Goal: Check status: Check status

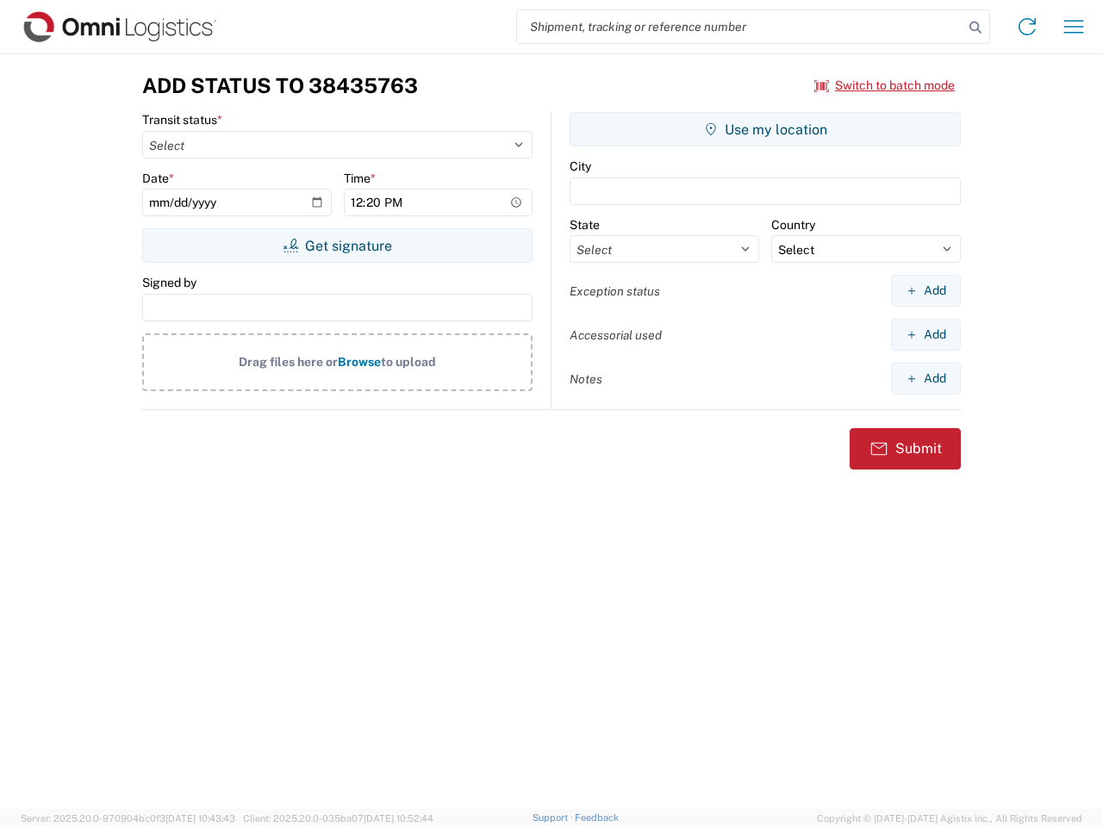
click at [740, 27] on input "search" at bounding box center [740, 26] width 446 height 33
click at [975, 28] on icon at bounding box center [975, 28] width 24 height 24
click at [1027, 27] on icon at bounding box center [1027, 27] width 28 height 28
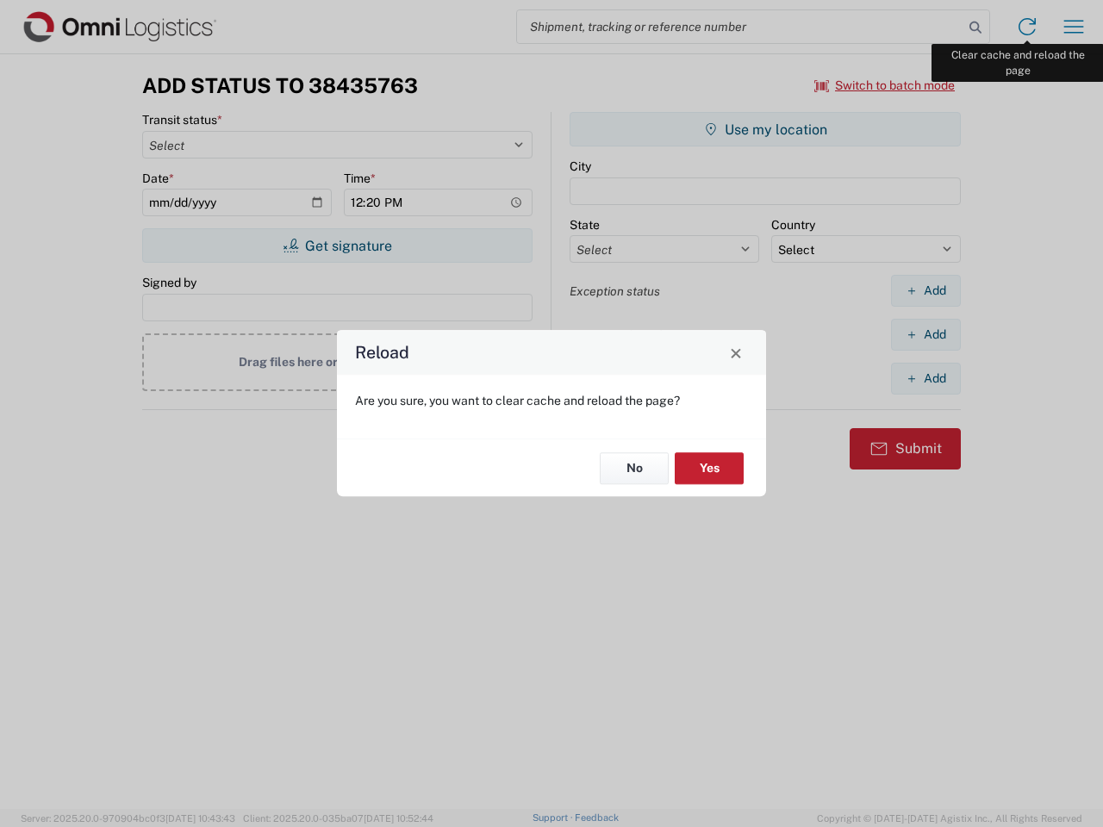
click at [1074, 27] on div "Reload Are you sure, you want to clear cache and reload the page? No Yes" at bounding box center [551, 413] width 1103 height 827
click at [885, 85] on div "Reload Are you sure, you want to clear cache and reload the page? No Yes" at bounding box center [551, 413] width 1103 height 827
click at [337, 246] on div "Reload Are you sure, you want to clear cache and reload the page? No Yes" at bounding box center [551, 413] width 1103 height 827
click at [765, 129] on div "Reload Are you sure, you want to clear cache and reload the page? No Yes" at bounding box center [551, 413] width 1103 height 827
click at [925, 290] on div "Reload Are you sure, you want to clear cache and reload the page? No Yes" at bounding box center [551, 413] width 1103 height 827
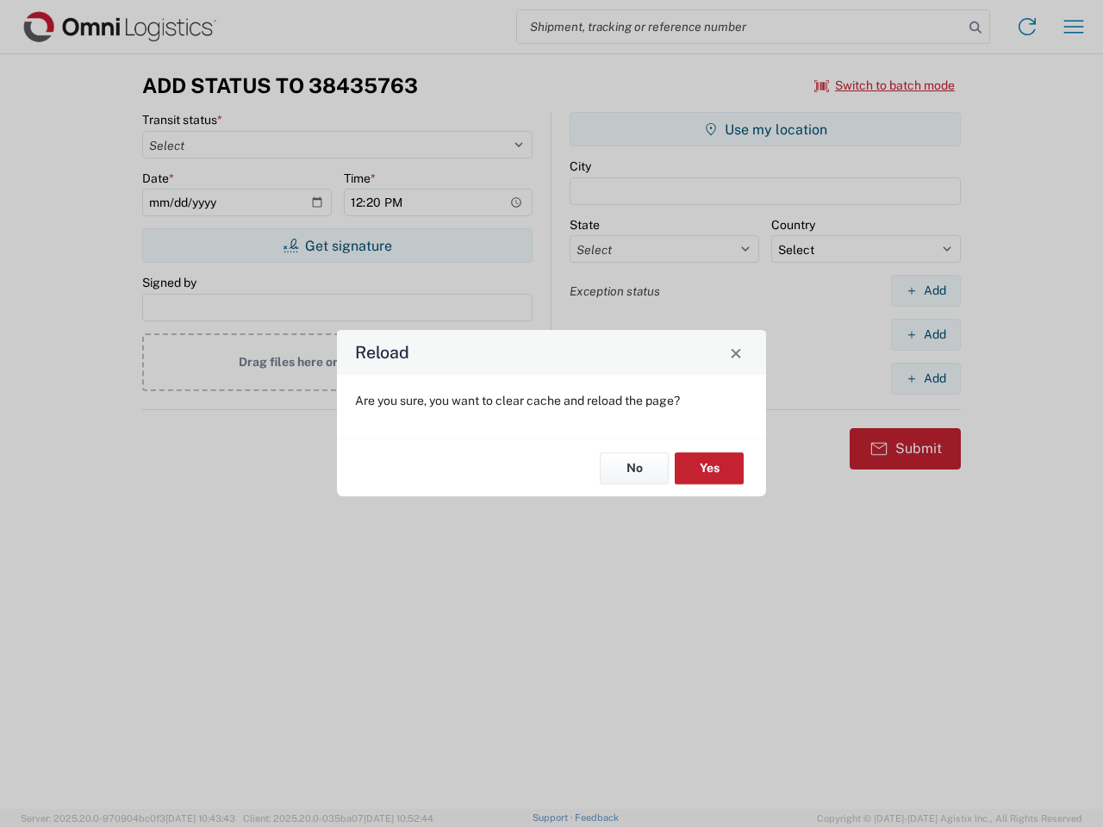
click at [925, 334] on div "Reload Are you sure, you want to clear cache and reload the page? No Yes" at bounding box center [551, 413] width 1103 height 827
click at [925, 378] on div "Reload Are you sure, you want to clear cache and reload the page? No Yes" at bounding box center [551, 413] width 1103 height 827
